Goal: Go to known website: Access a specific website the user already knows

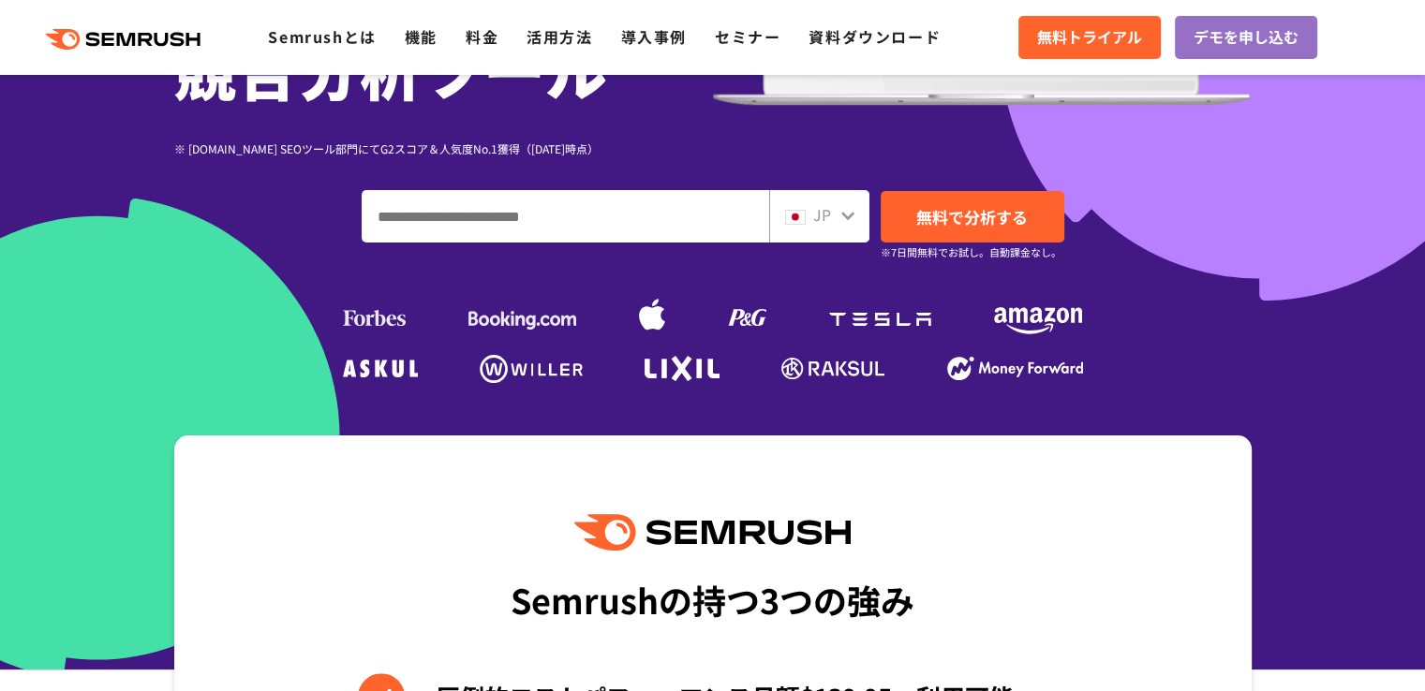
click at [843, 230] on div "JP" at bounding box center [819, 216] width 100 height 52
click at [843, 223] on div at bounding box center [847, 213] width 15 height 24
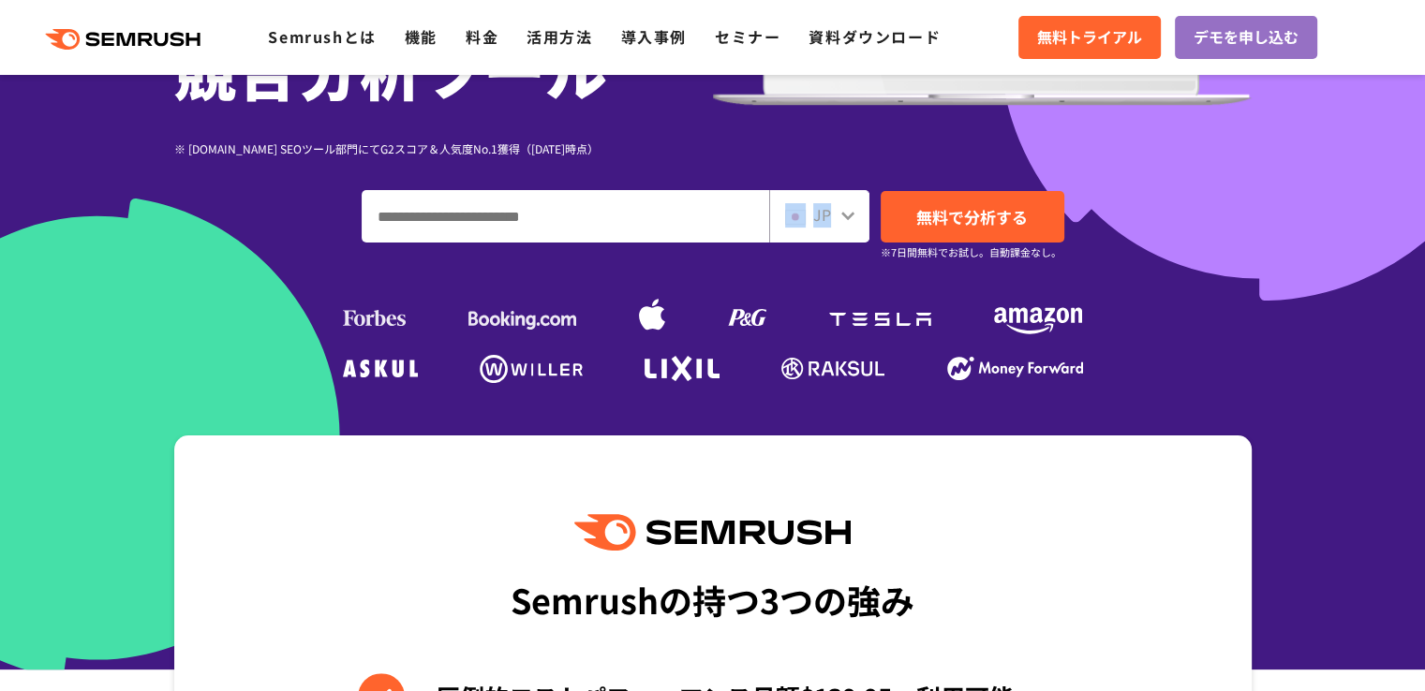
click at [843, 223] on div at bounding box center [847, 213] width 15 height 24
click at [844, 221] on icon at bounding box center [847, 215] width 15 height 15
click at [845, 220] on icon at bounding box center [847, 215] width 15 height 15
click at [847, 222] on icon at bounding box center [847, 215] width 15 height 15
click at [847, 223] on div at bounding box center [847, 213] width 15 height 24
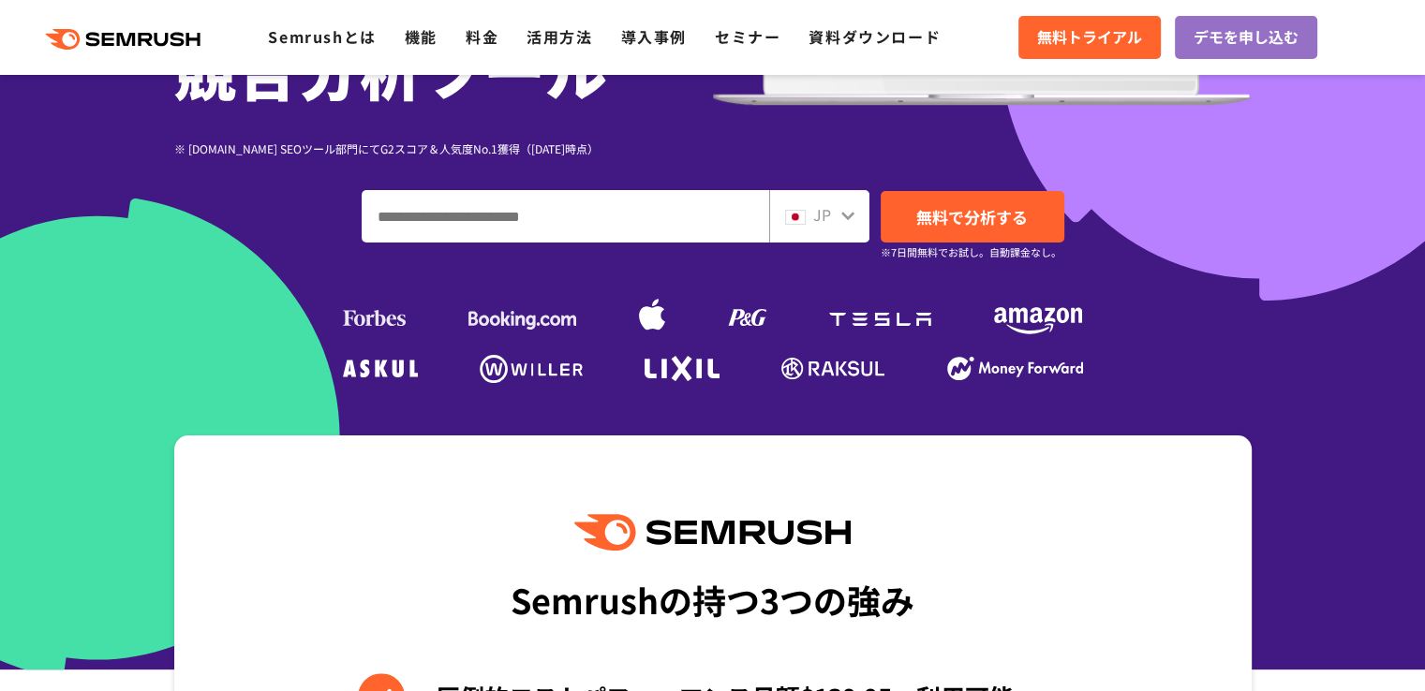
click at [844, 233] on div "JP" at bounding box center [819, 216] width 100 height 52
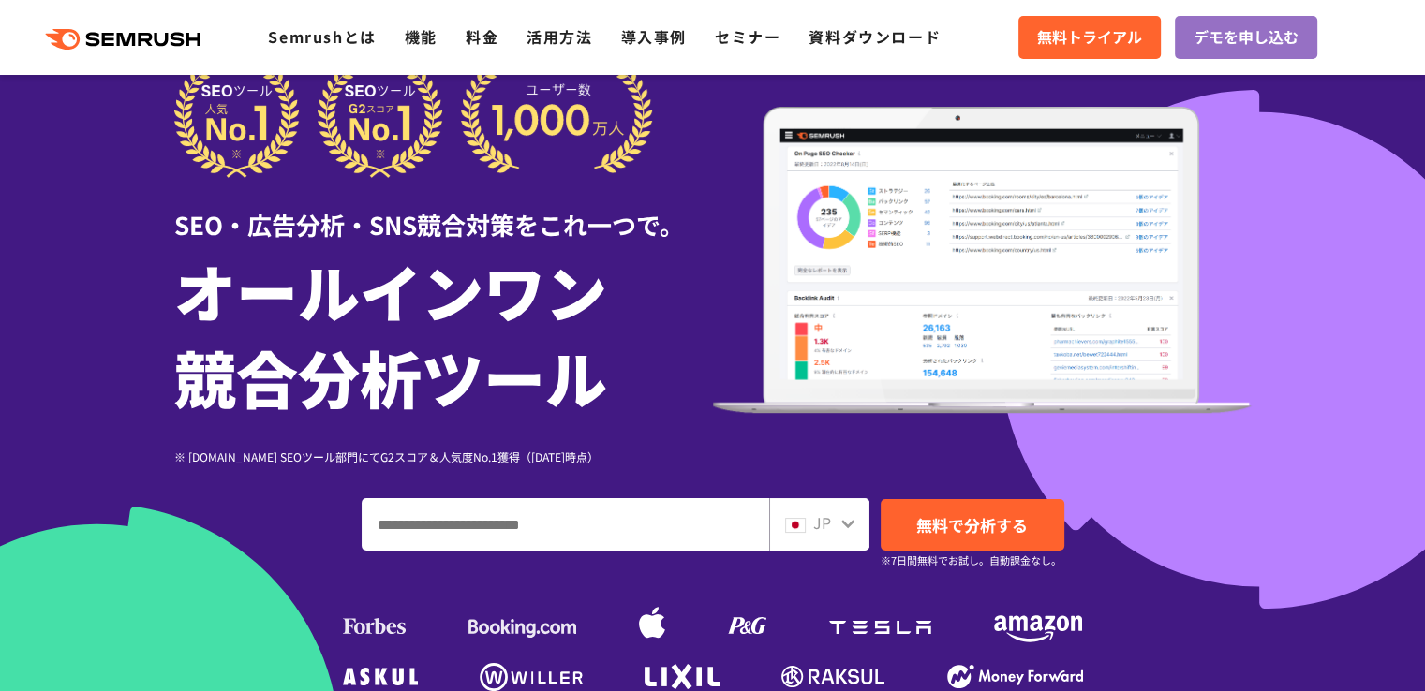
scroll to position [94, 0]
